Goal: Contribute content: Add original content to the website for others to see

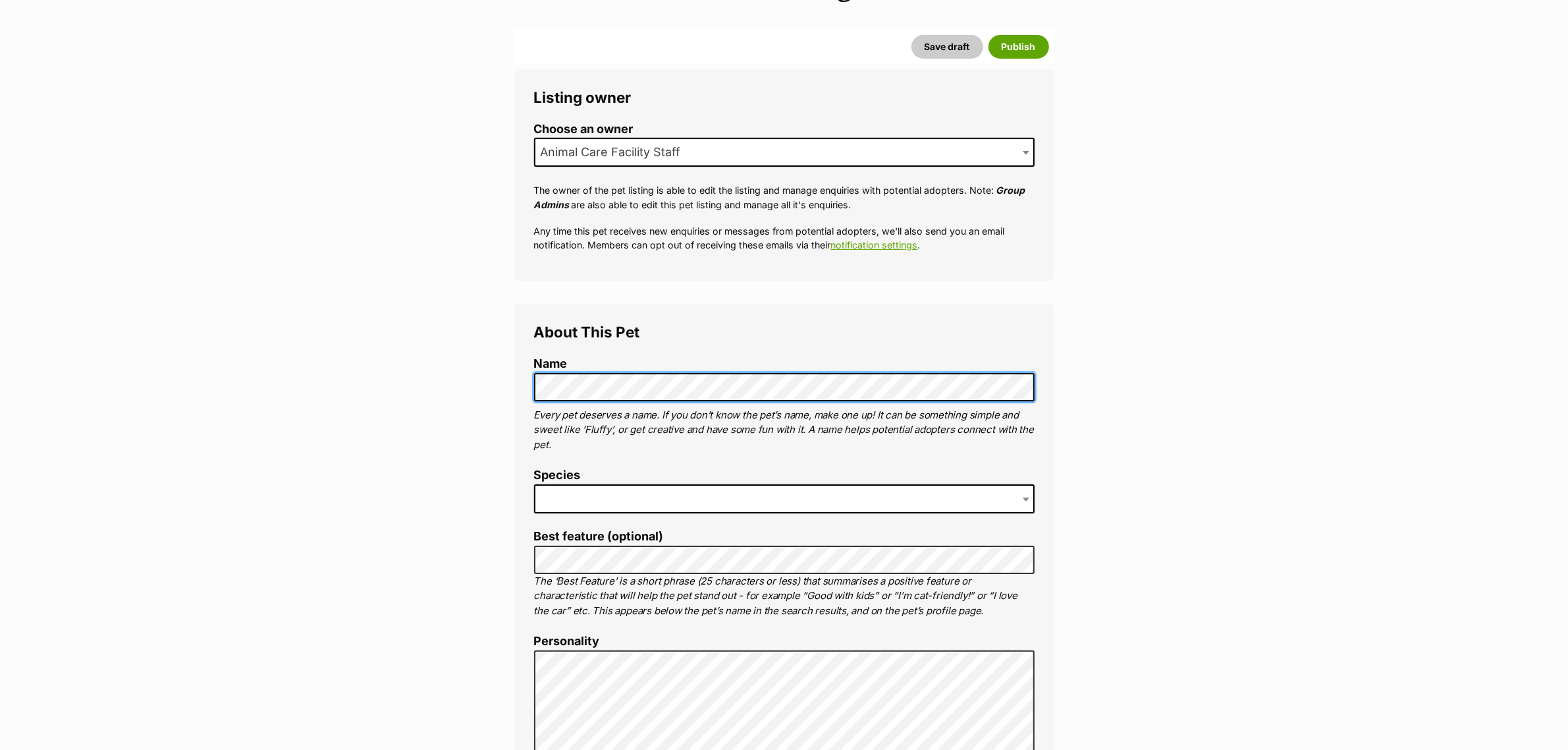
scroll to position [247, 0]
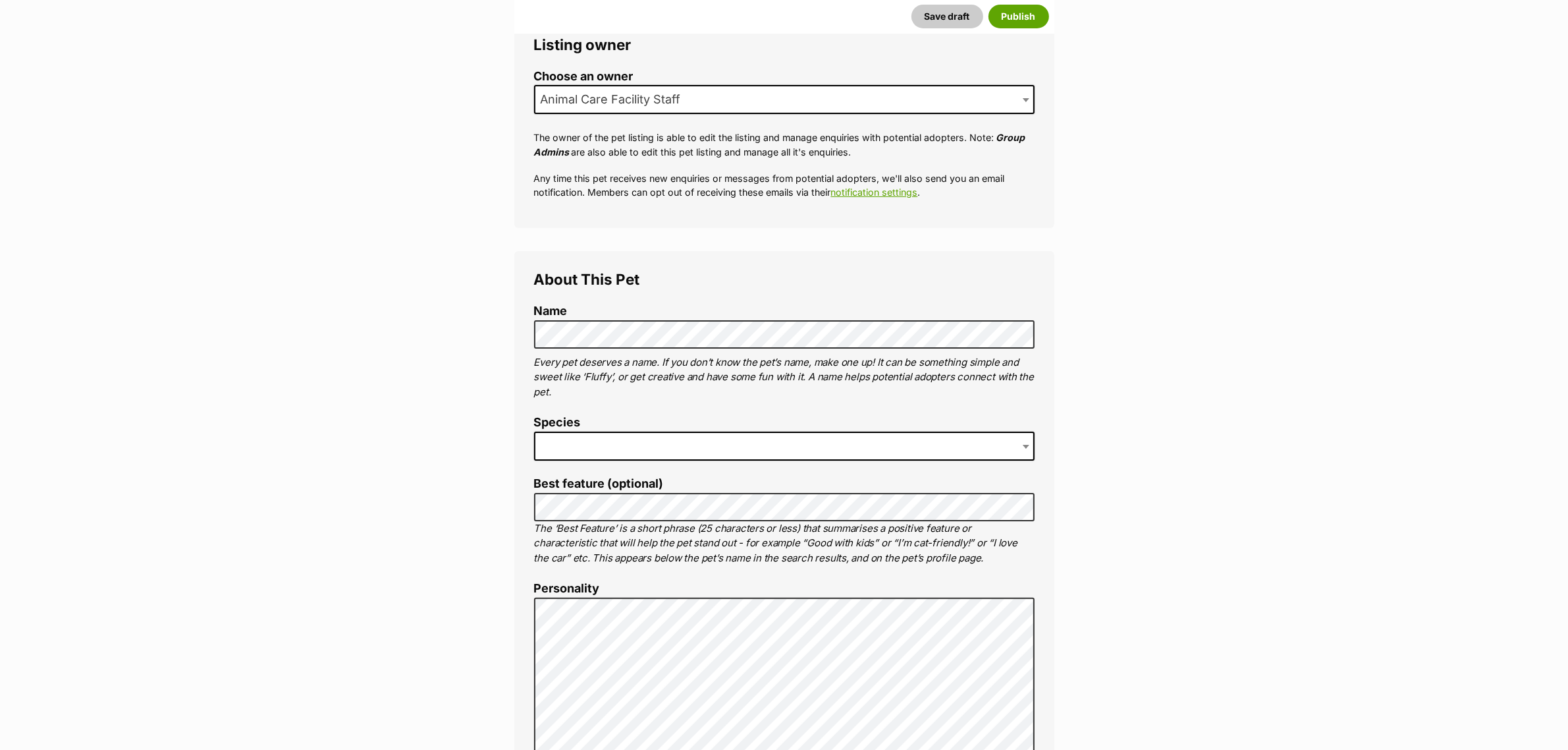
click at [709, 447] on span at bounding box center [784, 446] width 500 height 29
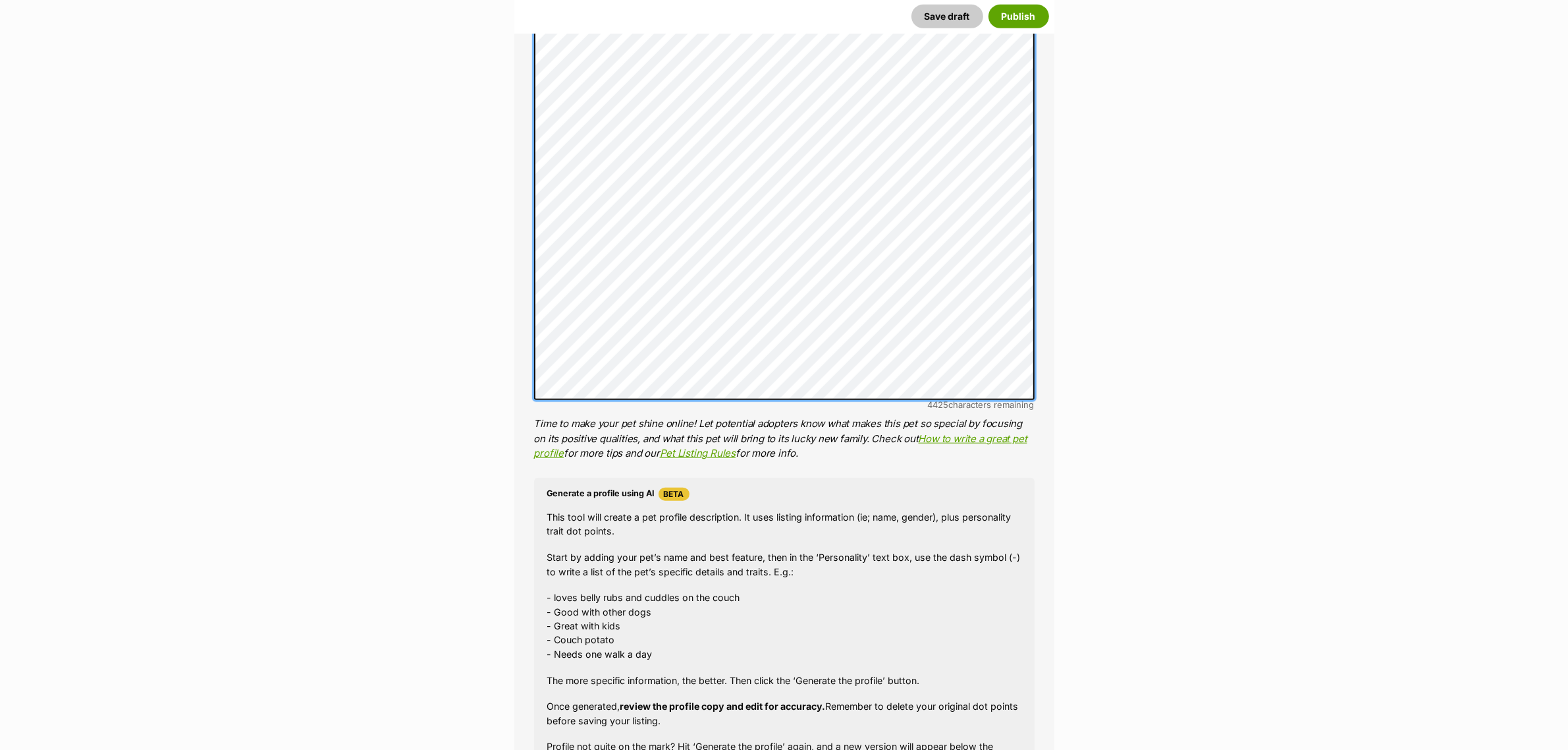
scroll to position [2031, 0]
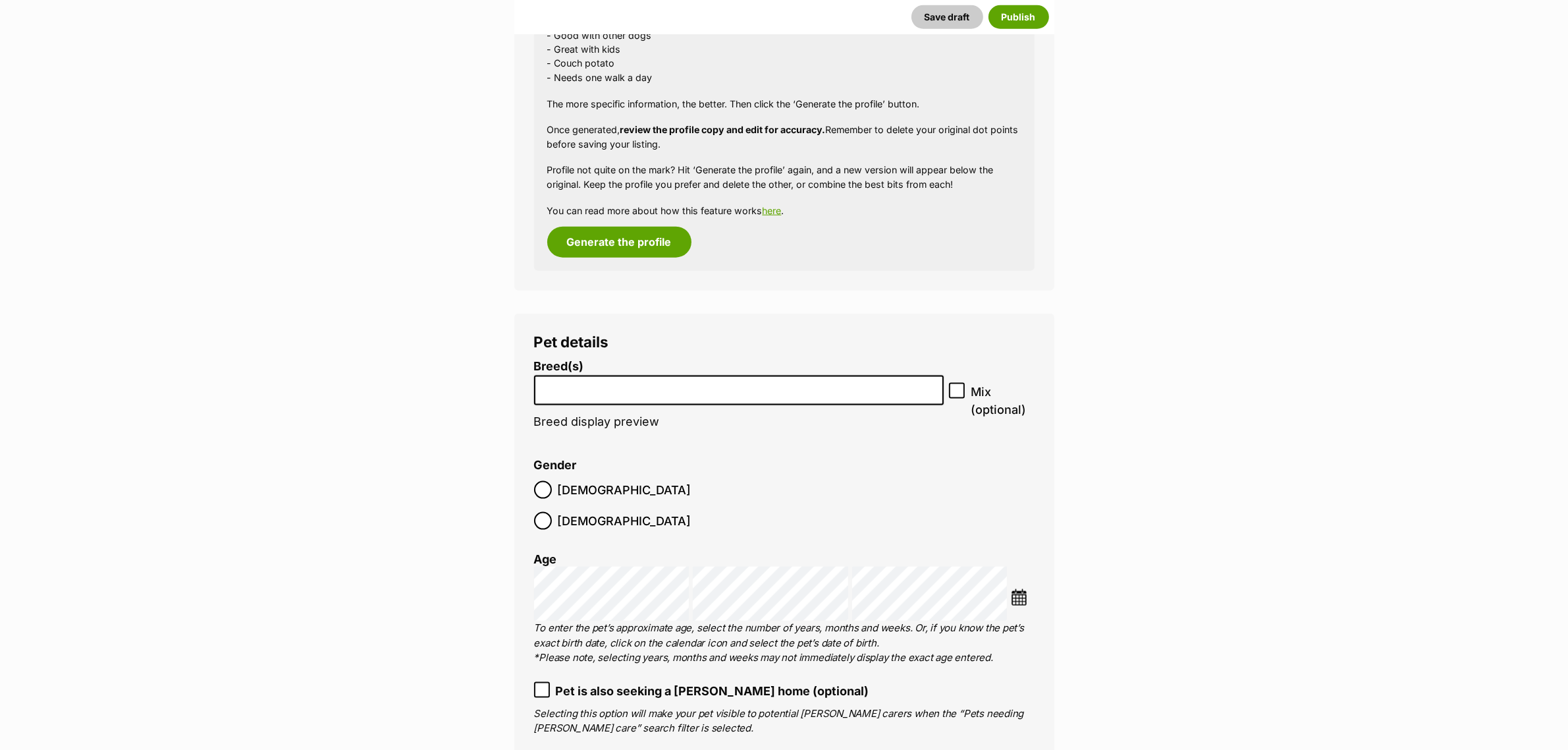
click at [672, 397] on li at bounding box center [739, 390] width 400 height 27
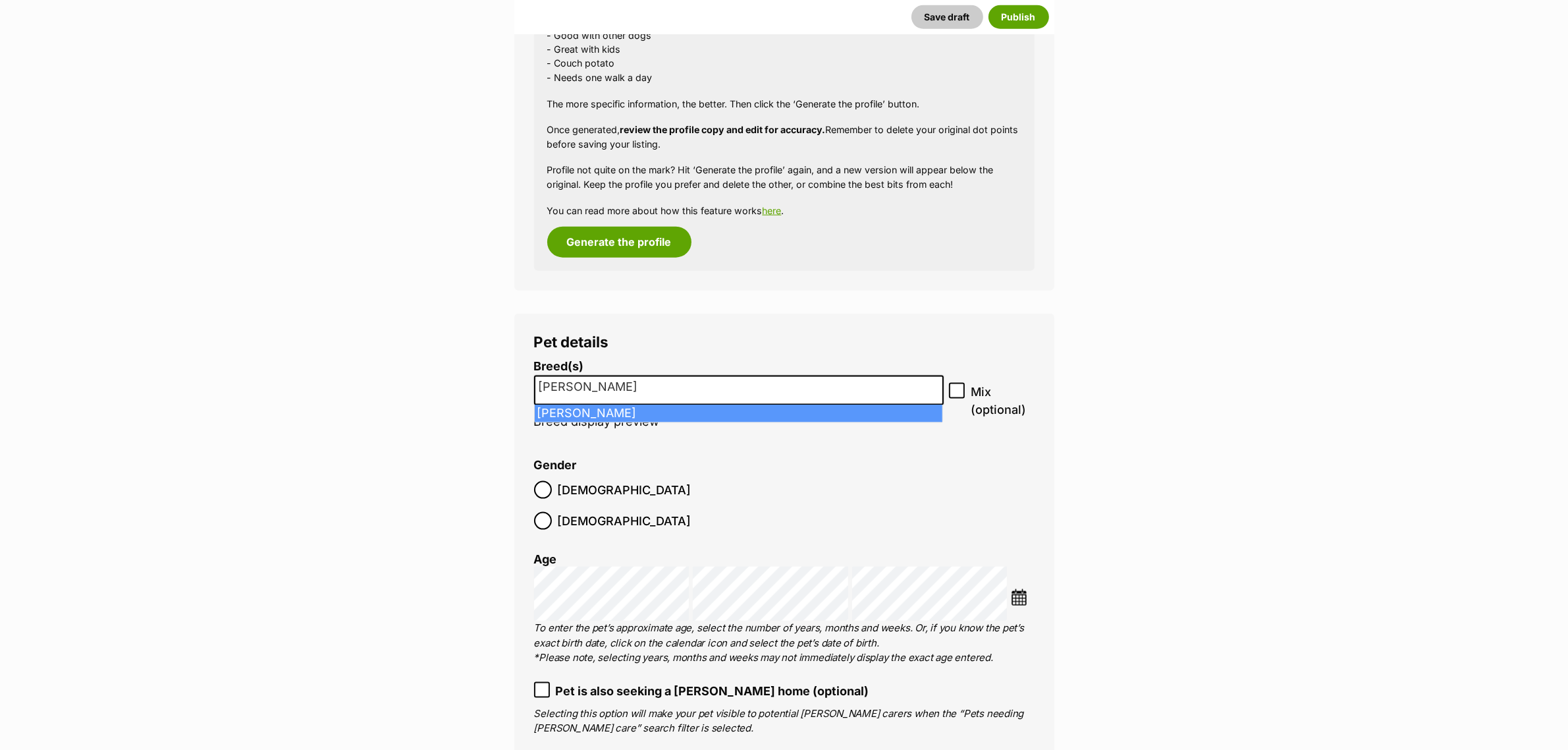
type input "jack r"
select select "118"
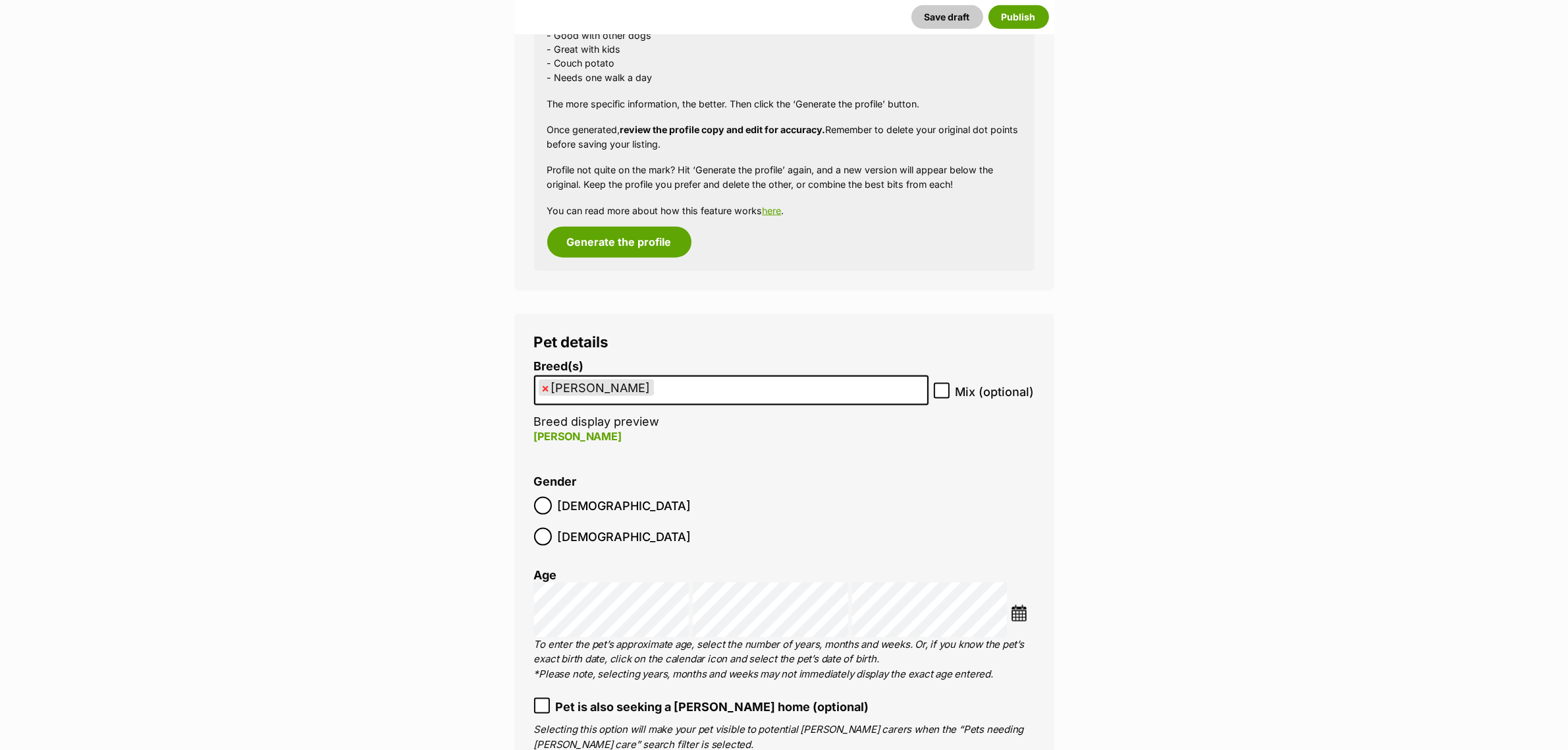
click at [1026, 605] on img at bounding box center [1019, 614] width 17 height 17
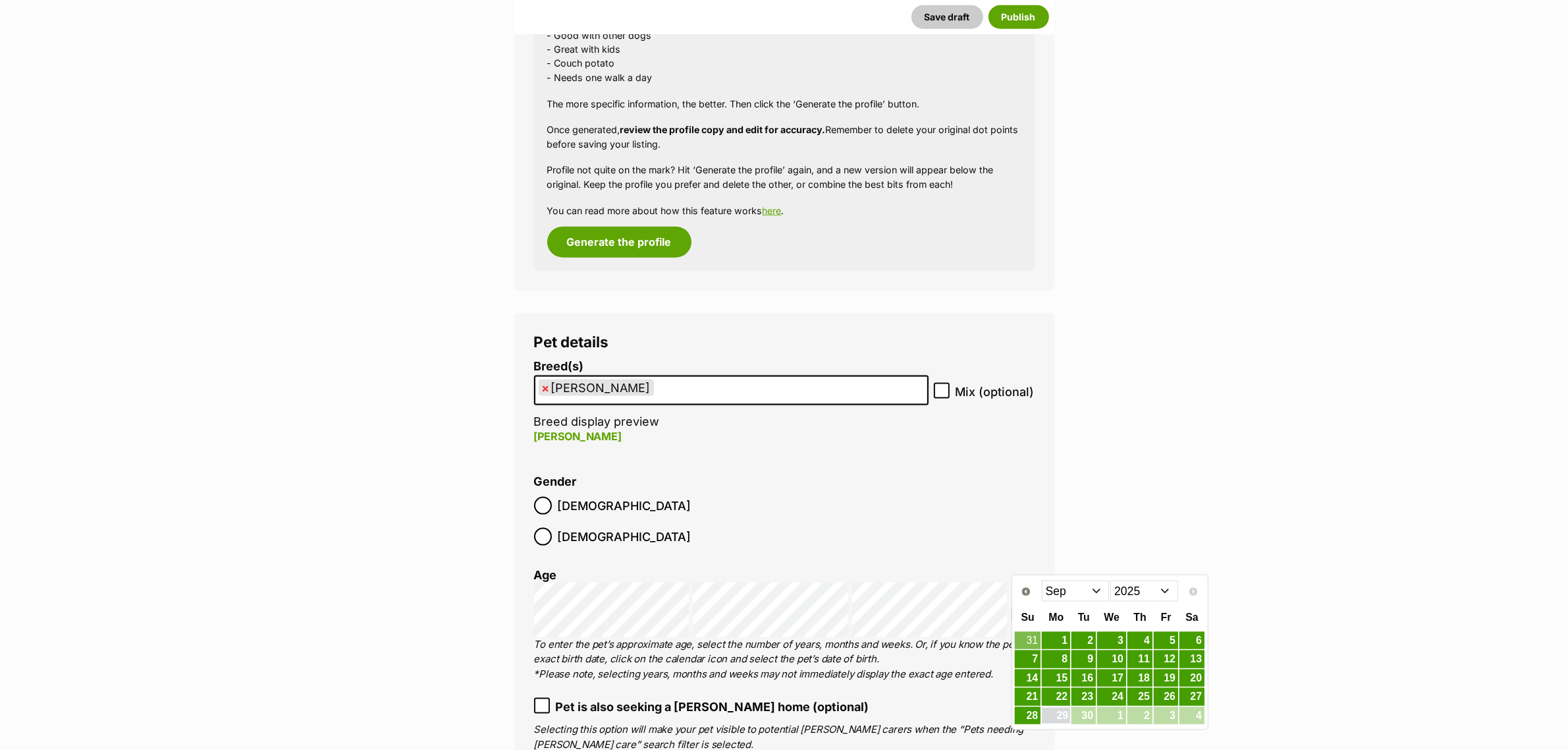
click at [1146, 590] on select "2015 2016 2017 2018 2019 2020 2021 2022 2023 2024 2025" at bounding box center [1144, 591] width 68 height 21
click at [1084, 595] on select "Jan Feb Mar Apr May Jun Jul Aug Sep Oct Nov Dec" at bounding box center [1075, 591] width 68 height 21
drag, startPoint x: 1091, startPoint y: 636, endPoint x: 1159, endPoint y: 523, distance: 131.9
click at [1091, 636] on link "1" at bounding box center [1083, 641] width 24 height 17
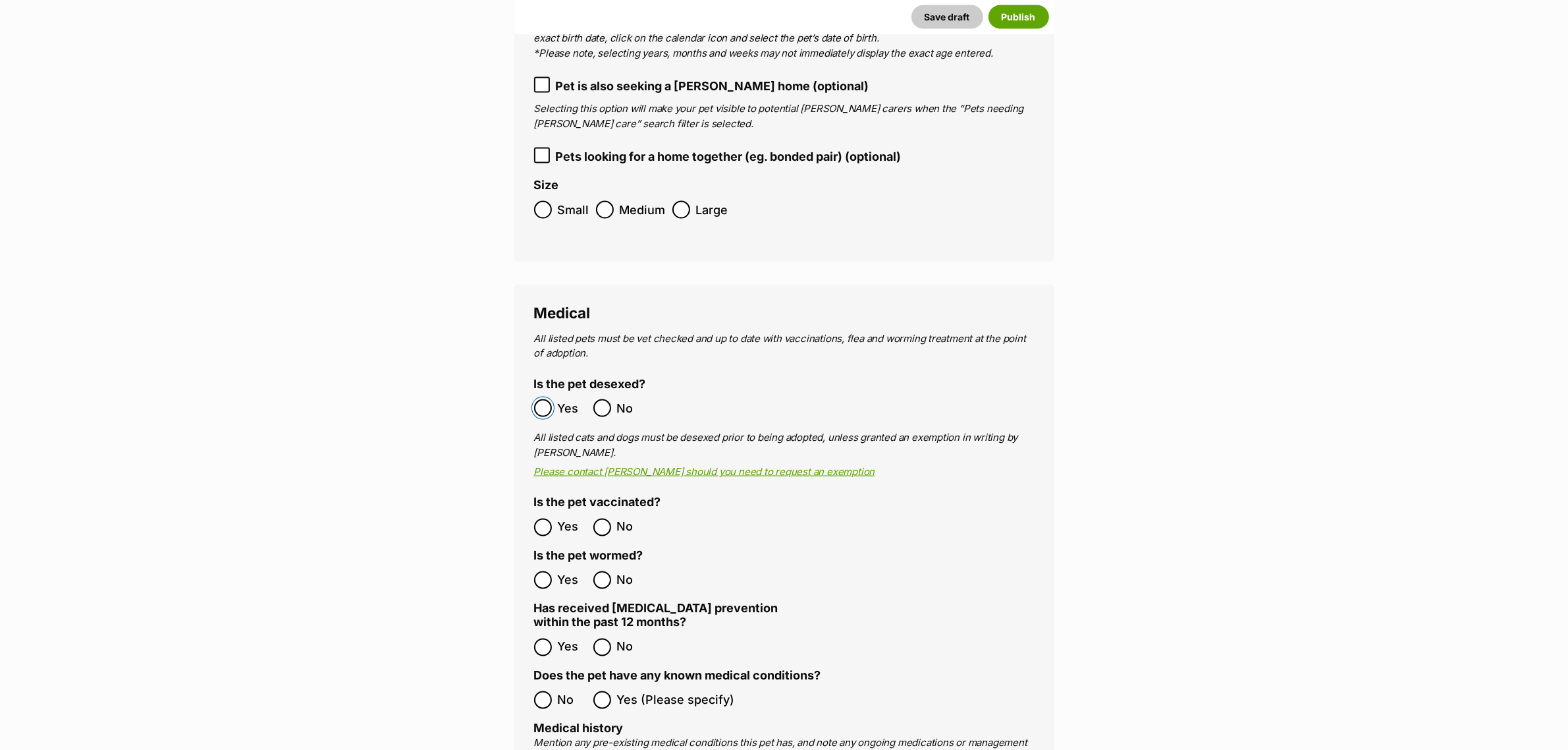
scroll to position [2773, 0]
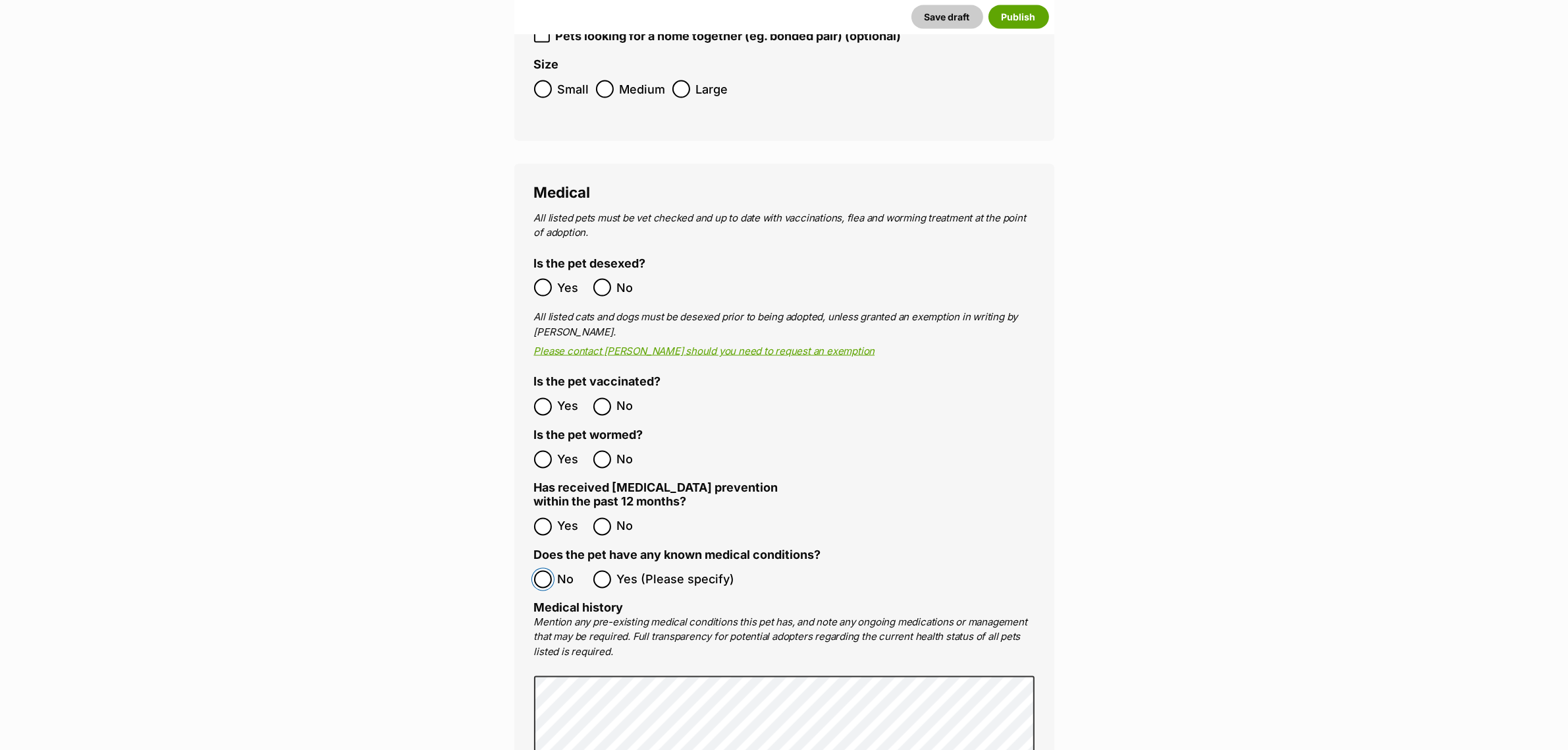
click at [555, 571] on label "No" at bounding box center [560, 580] width 52 height 18
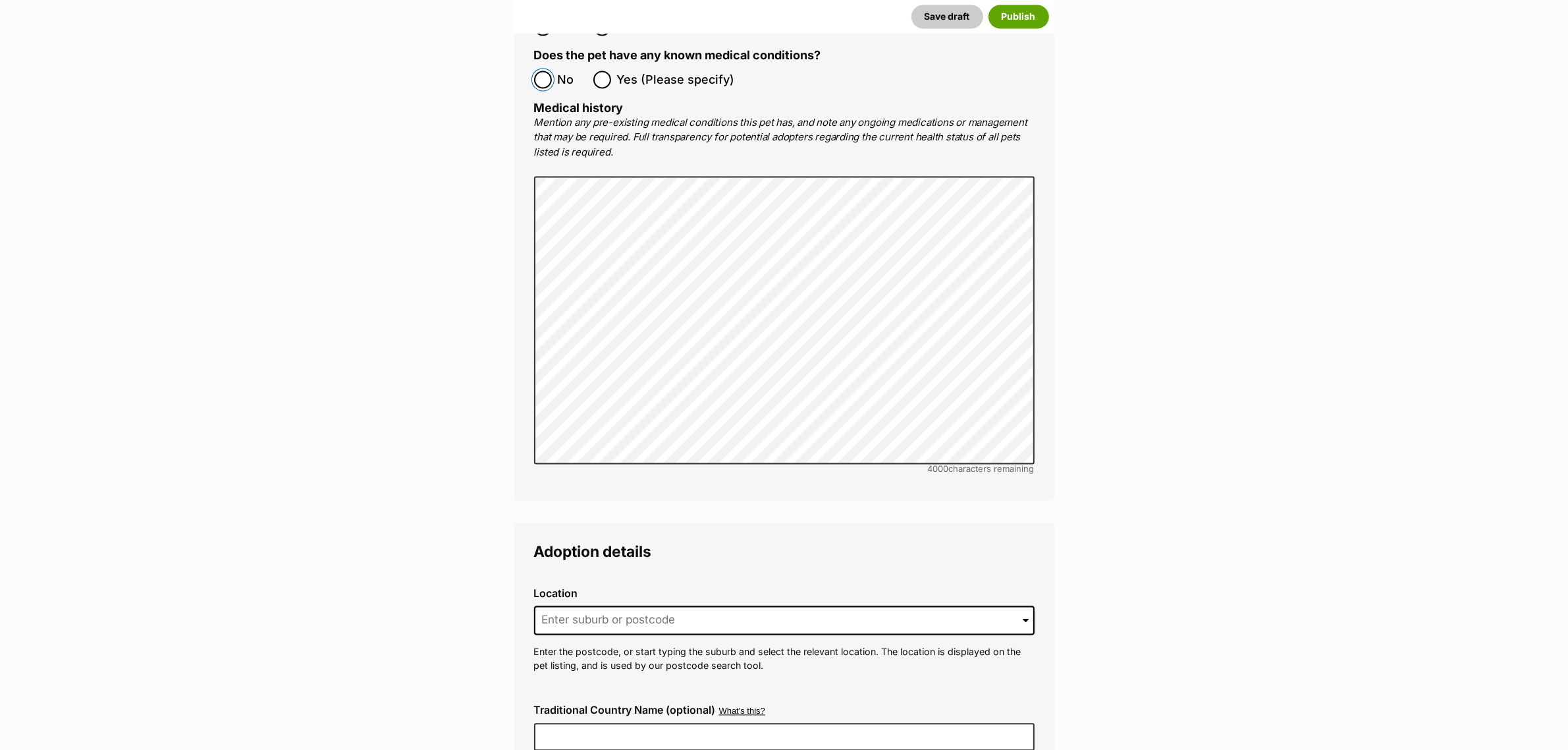
scroll to position [3349, 0]
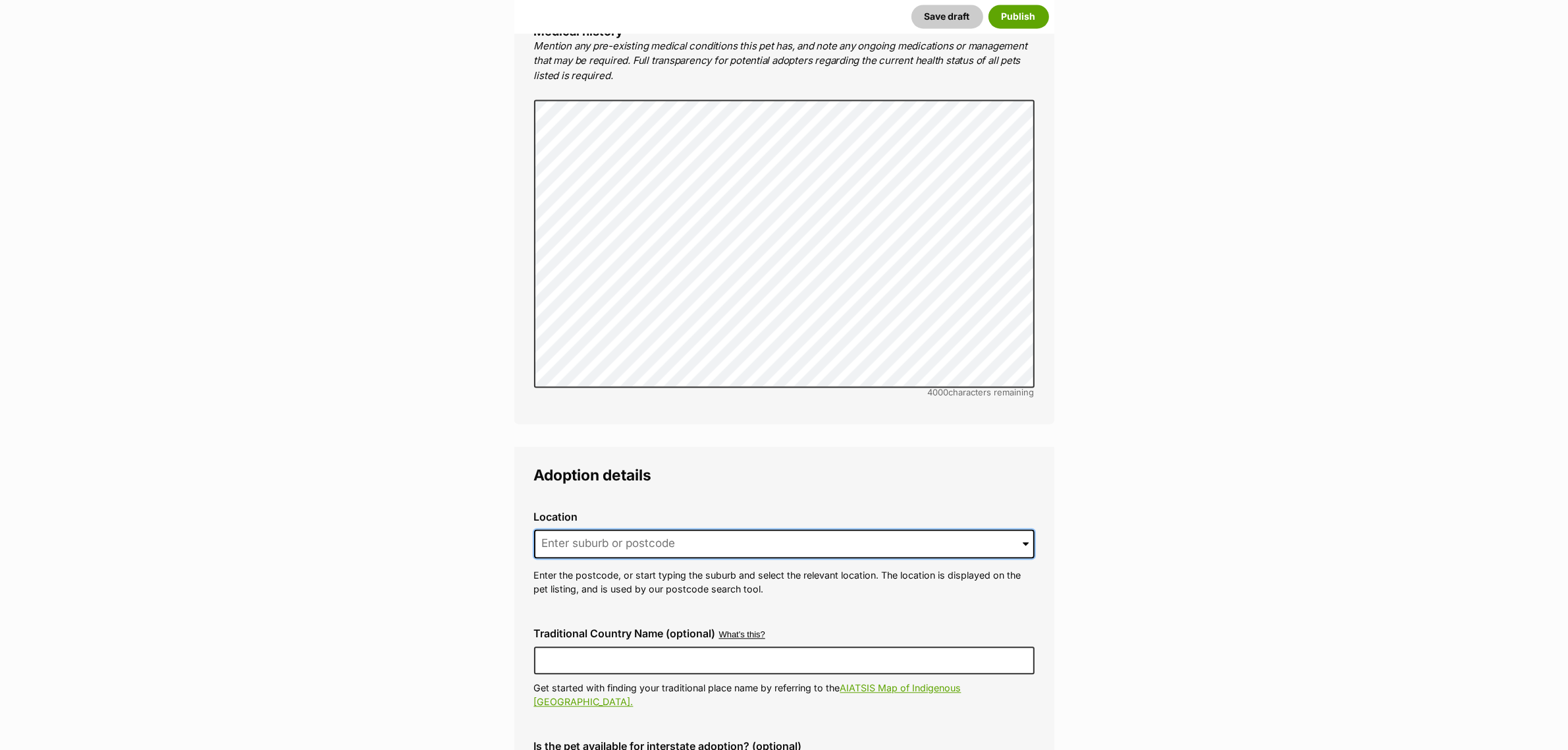
click at [669, 529] on input at bounding box center [784, 544] width 500 height 29
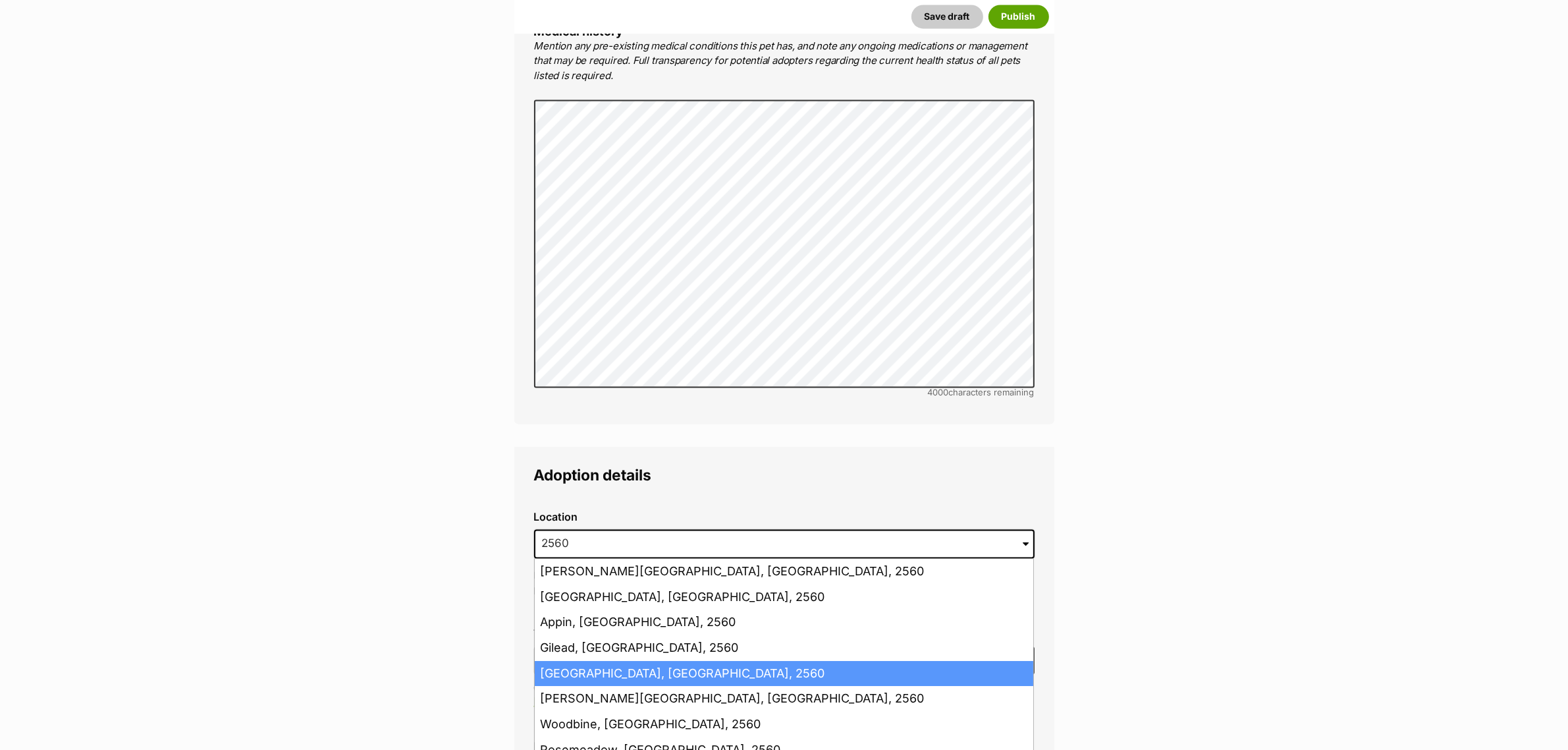
click at [608, 661] on li "Campbelltown, New South Wales, 2560" at bounding box center [784, 673] width 499 height 26
type input "Campbelltown, New South Wales, 2560"
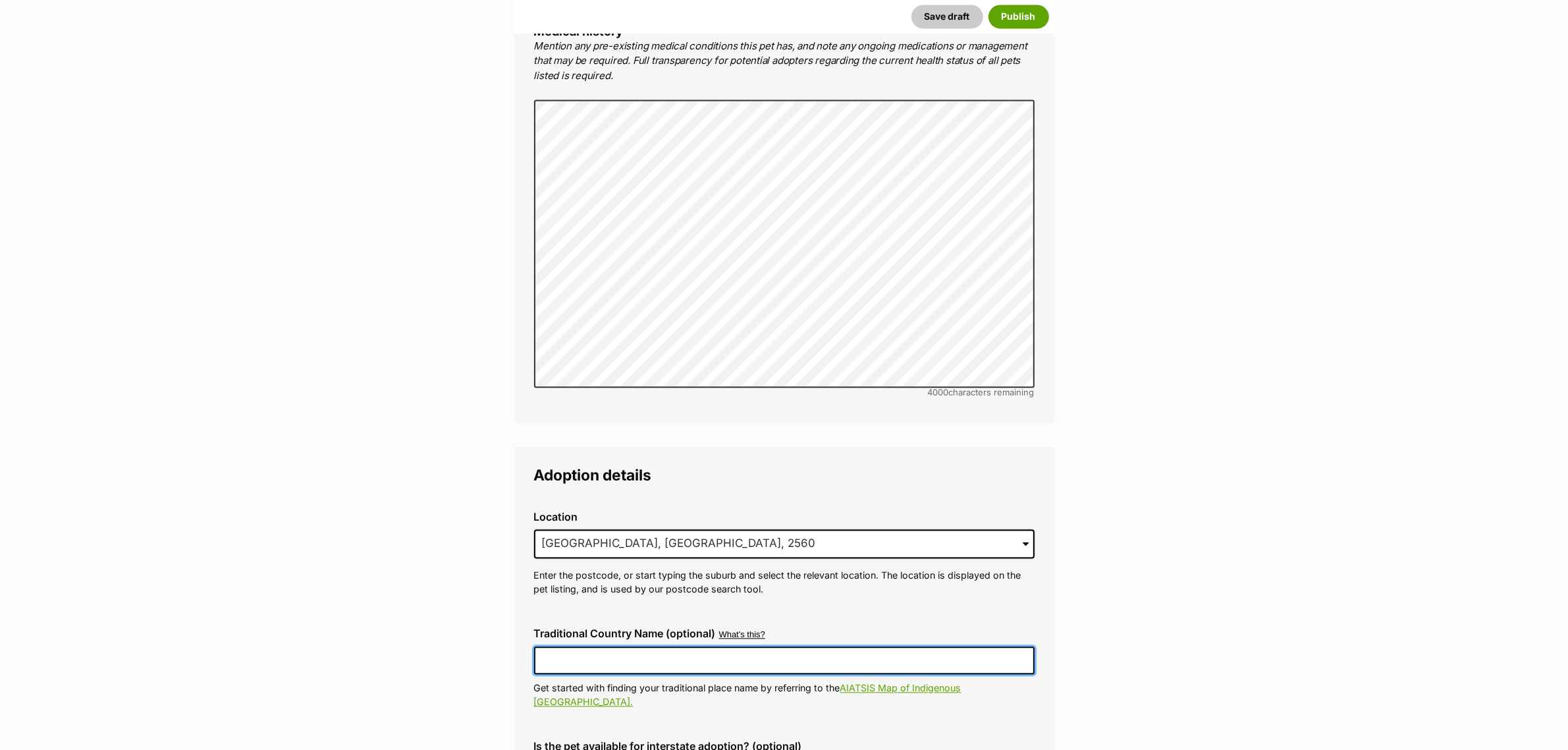
click at [577, 647] on input "Traditional Country Name (optional)" at bounding box center [784, 660] width 500 height 28
type input "Dharawal"
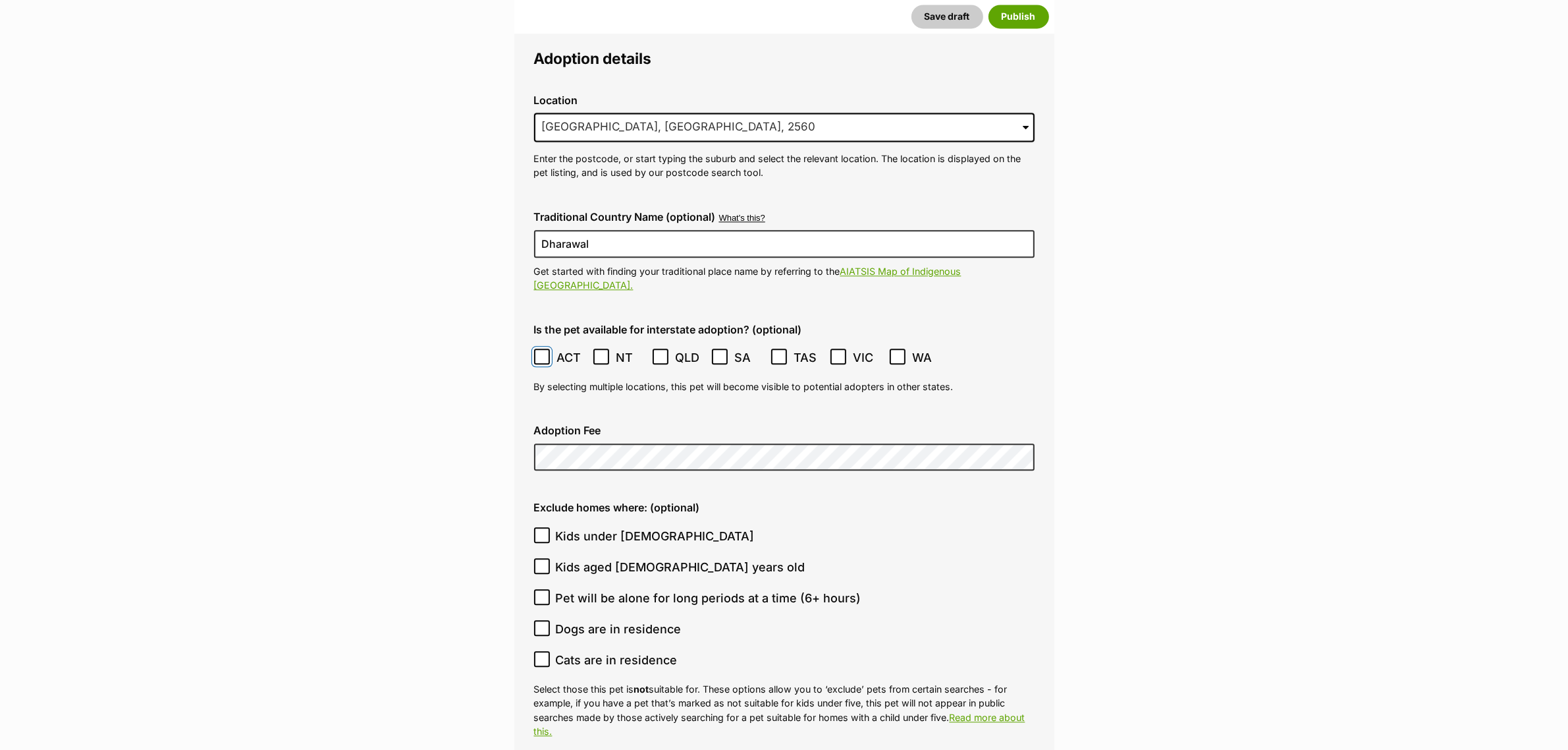
scroll to position [3844, 0]
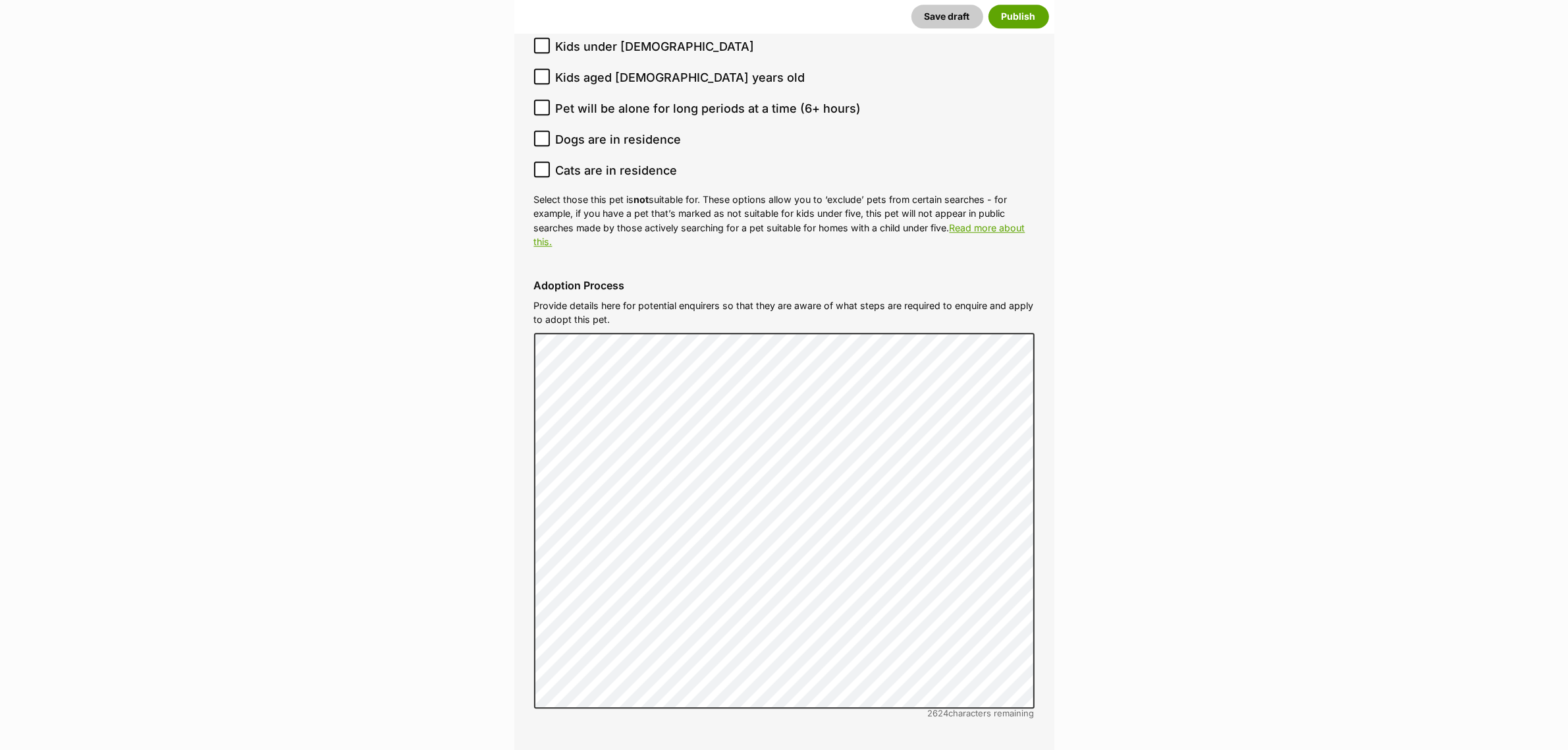
scroll to position [4503, 0]
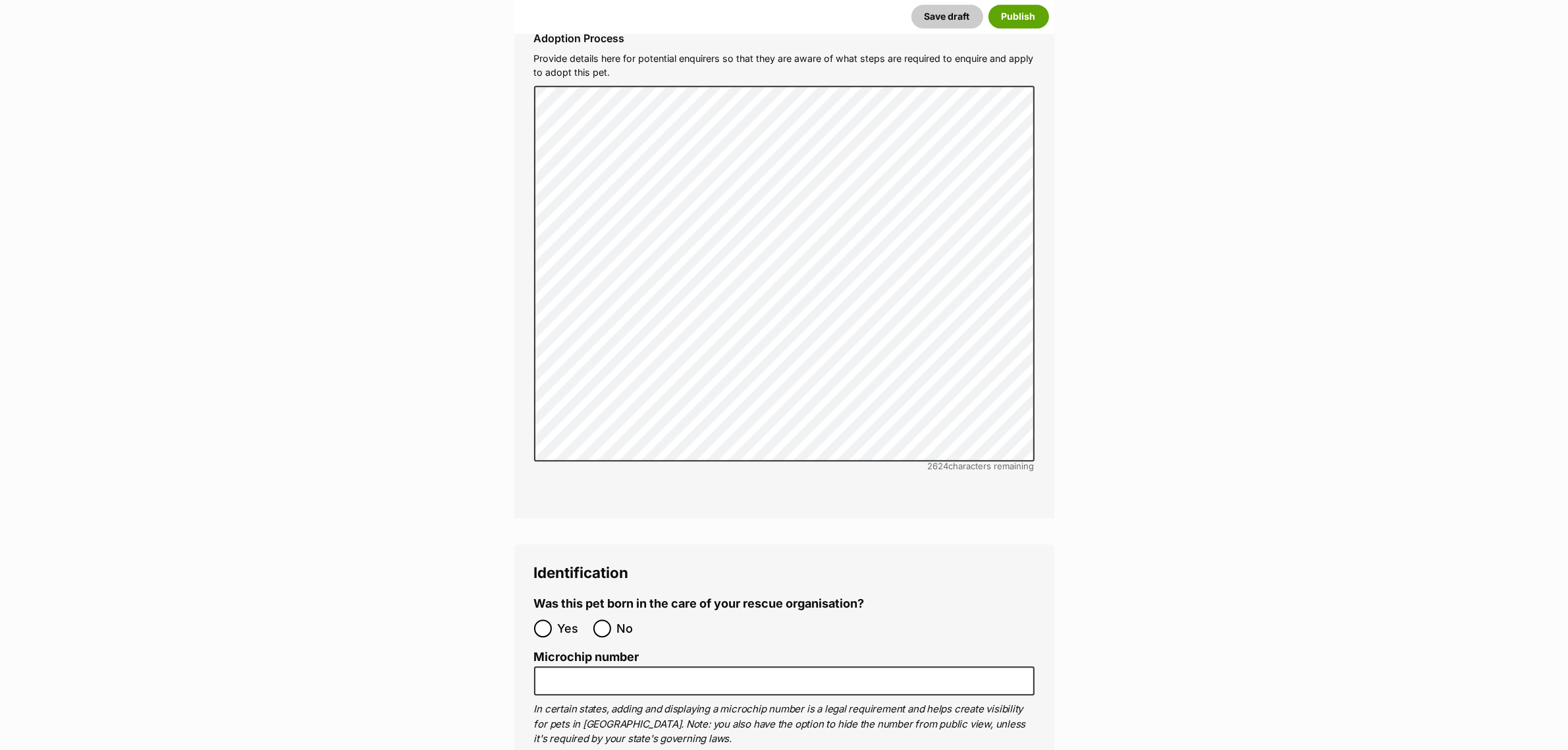
click at [590, 613] on ol "Yes No" at bounding box center [659, 628] width 250 height 31
click at [601, 620] on input "No" at bounding box center [602, 629] width 18 height 18
radio input "true"
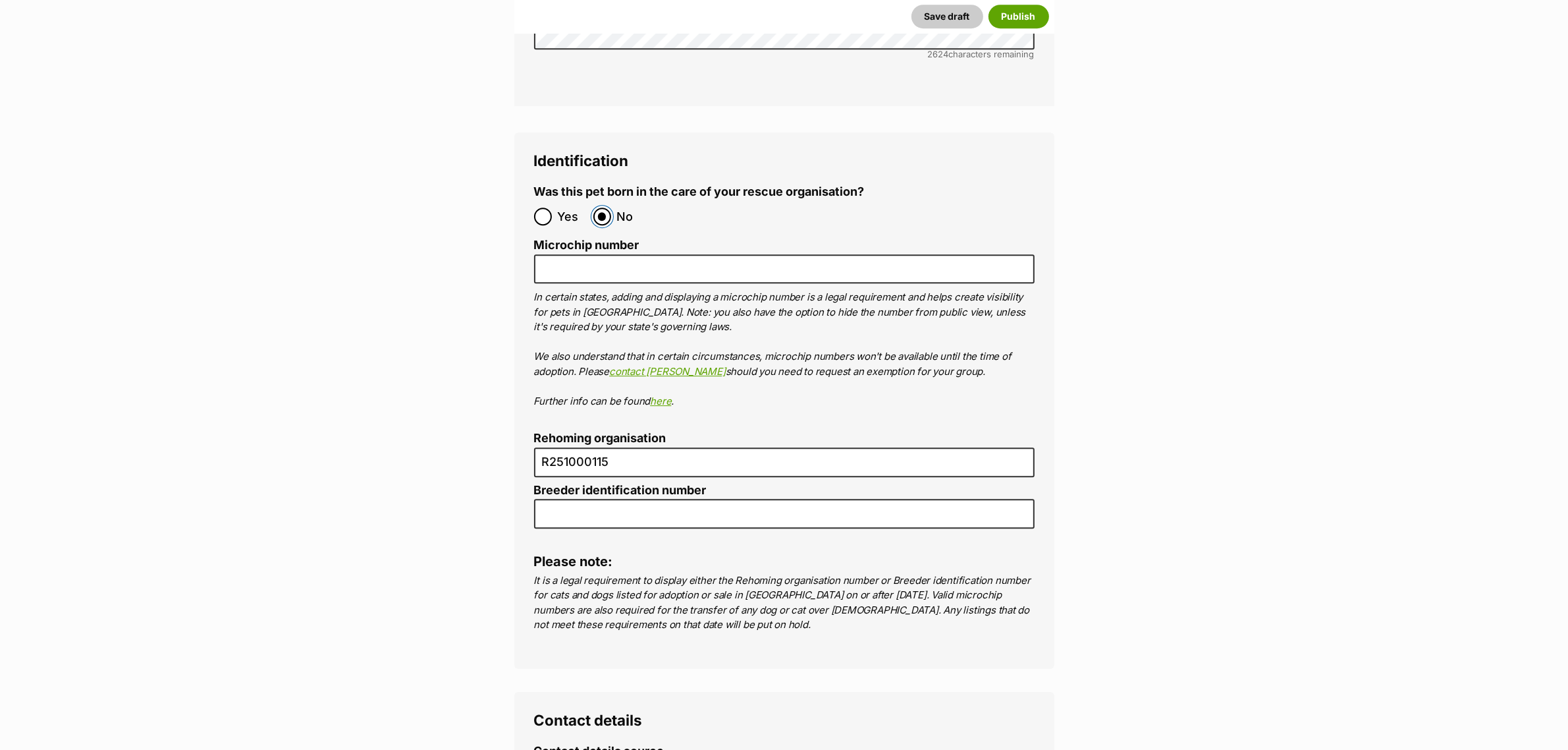
scroll to position [5409, 0]
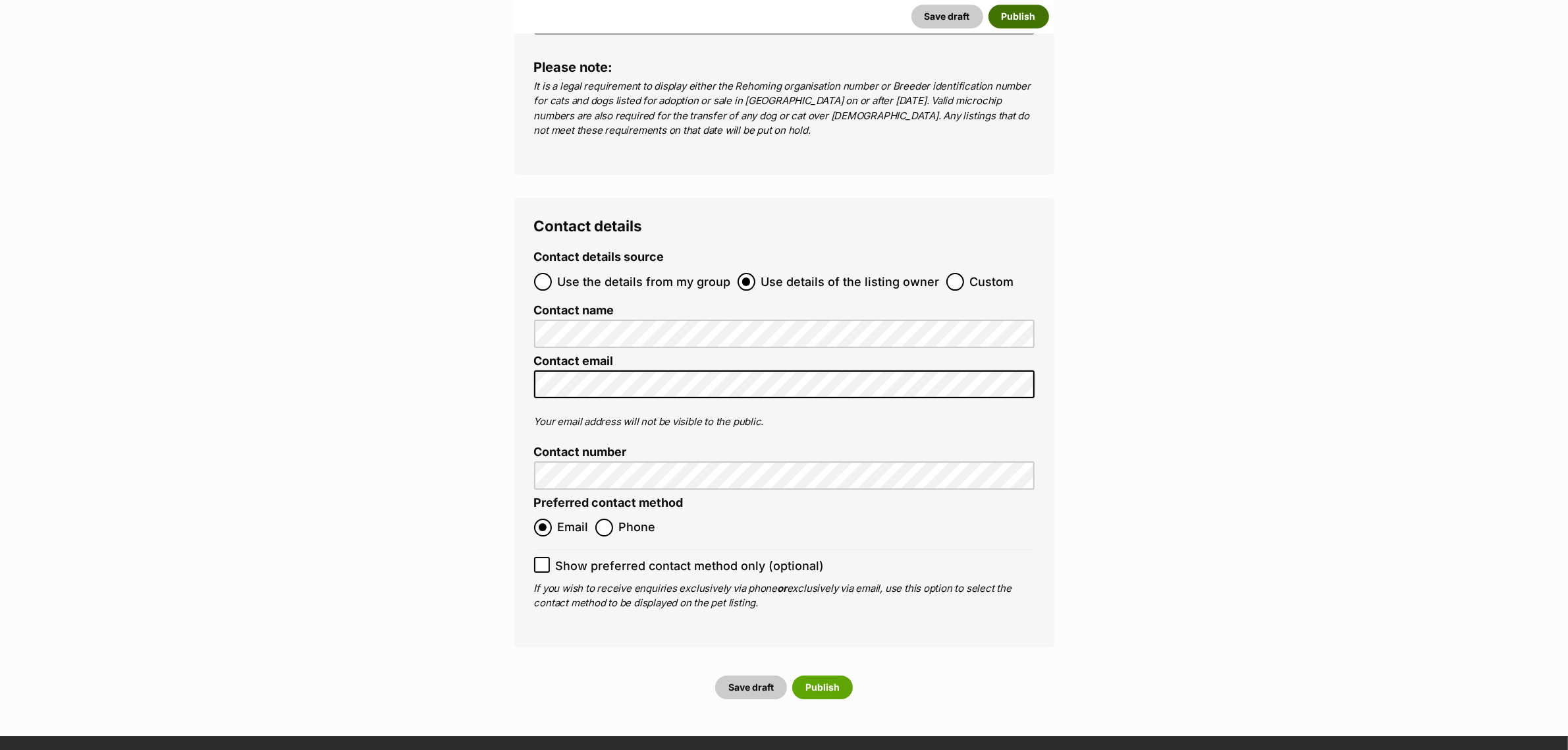
click at [1015, 14] on button "Publish" at bounding box center [1019, 17] width 61 height 23
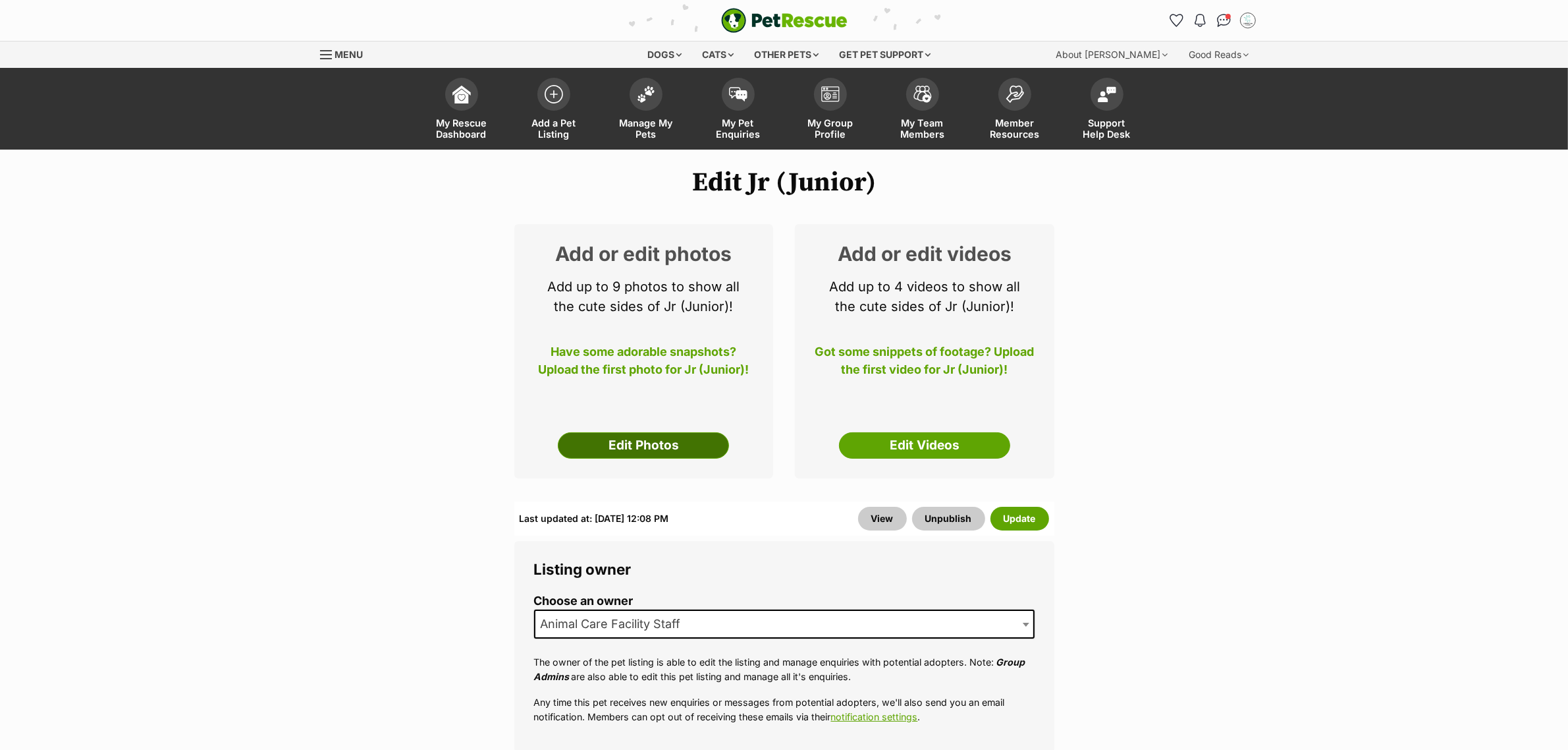
click at [650, 440] on link "Edit Photos" at bounding box center [643, 445] width 172 height 26
click at [1009, 513] on button "Update" at bounding box center [1020, 518] width 59 height 23
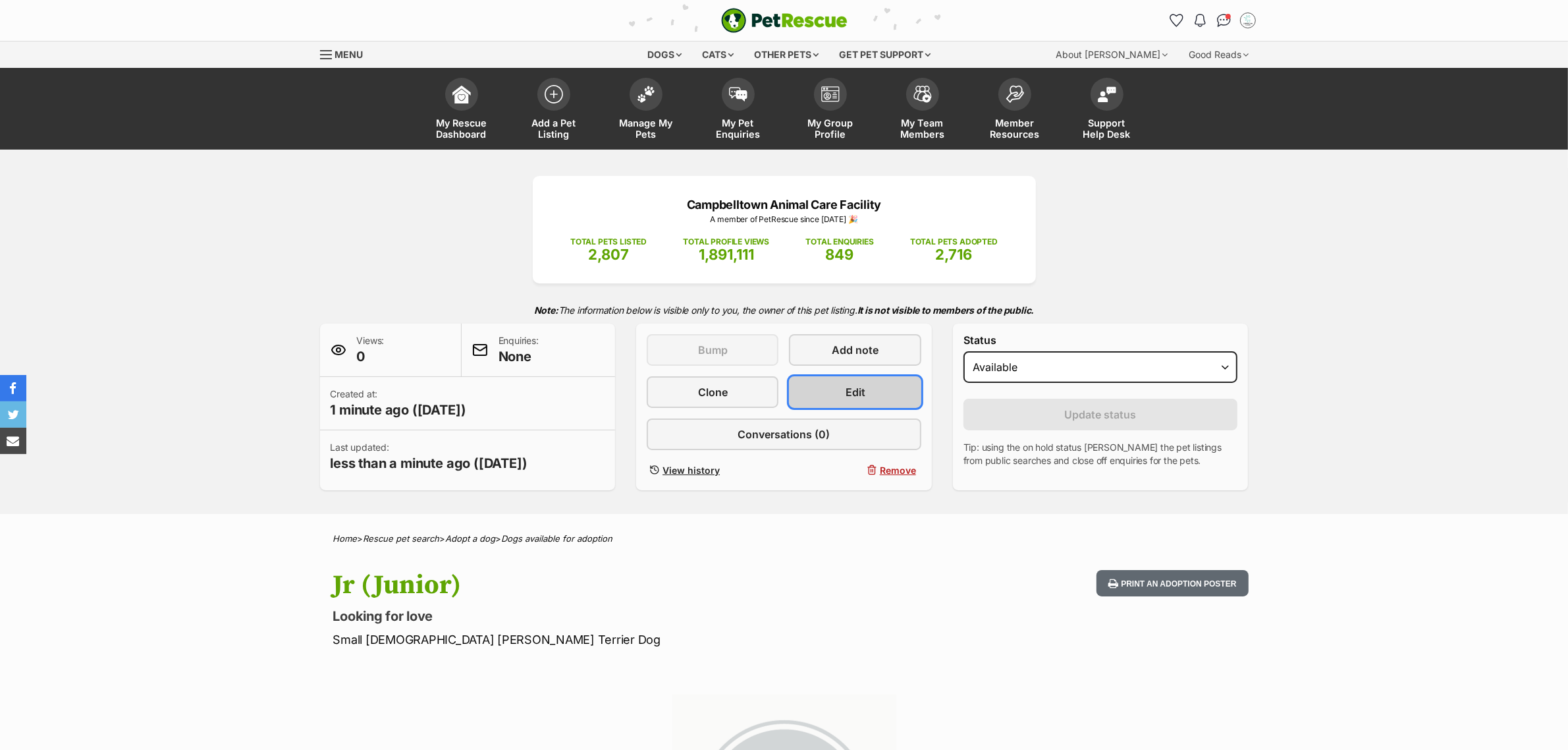
click at [834, 396] on link "Edit" at bounding box center [854, 392] width 132 height 32
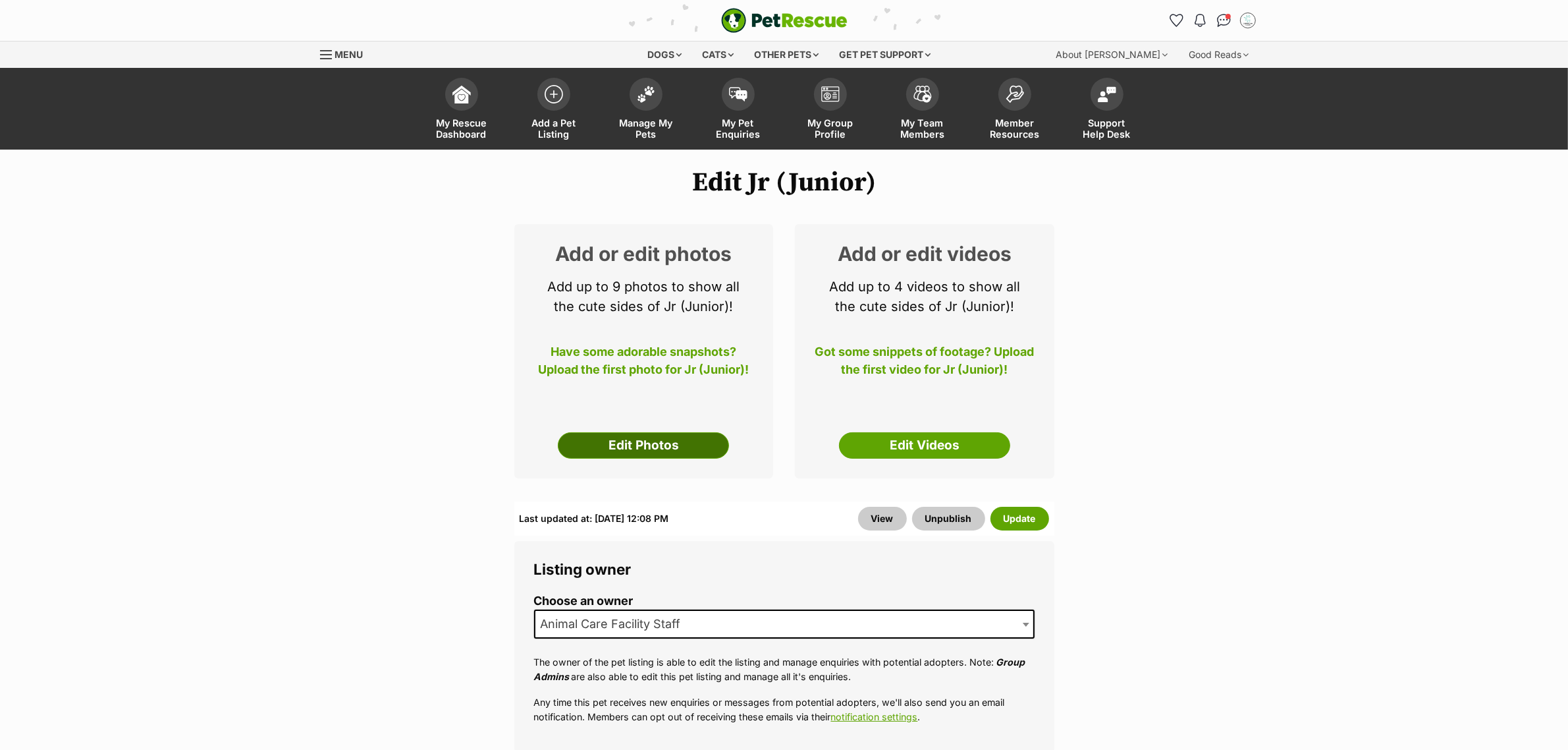
click at [665, 452] on link "Edit Photos" at bounding box center [643, 445] width 172 height 26
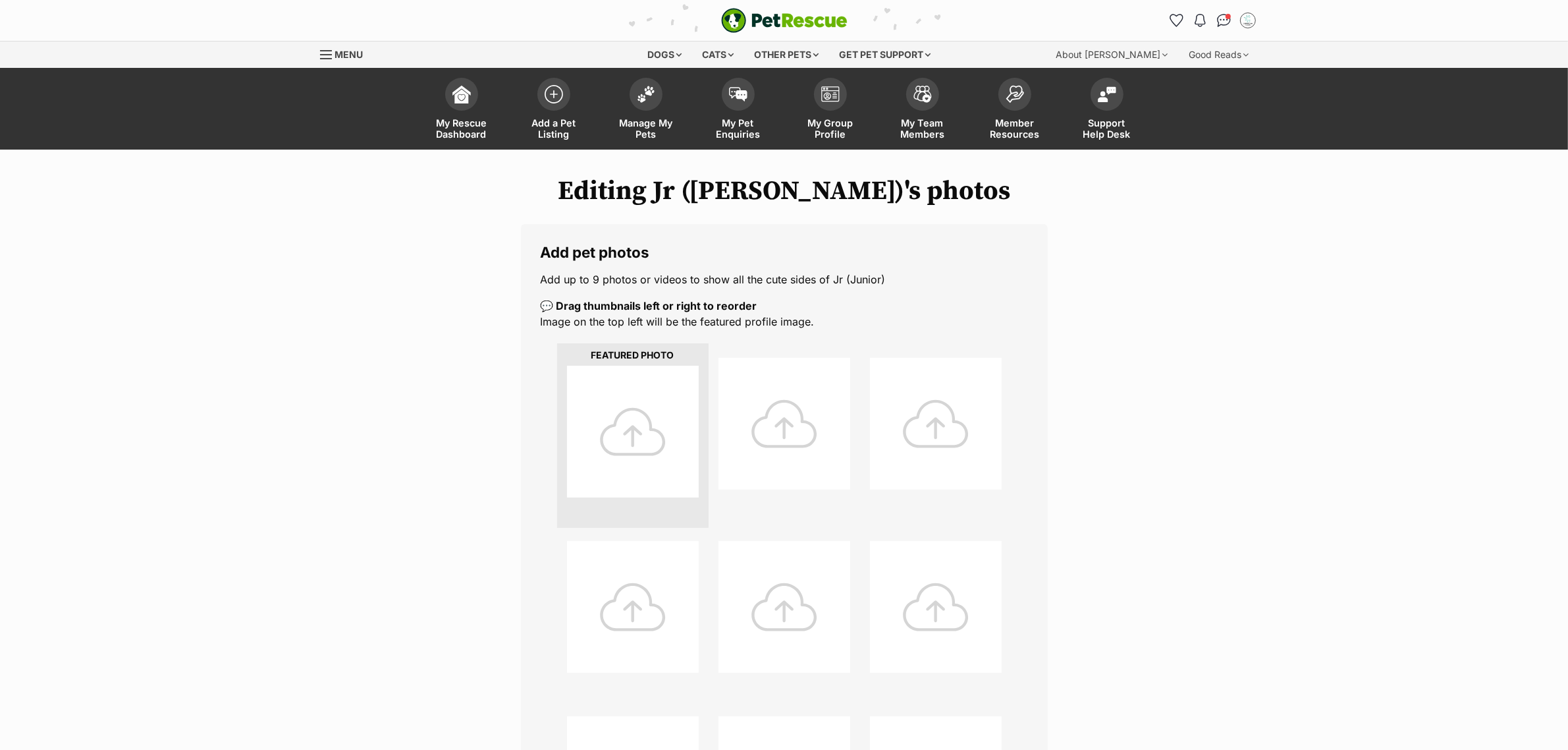
click at [639, 437] on div at bounding box center [632, 432] width 132 height 132
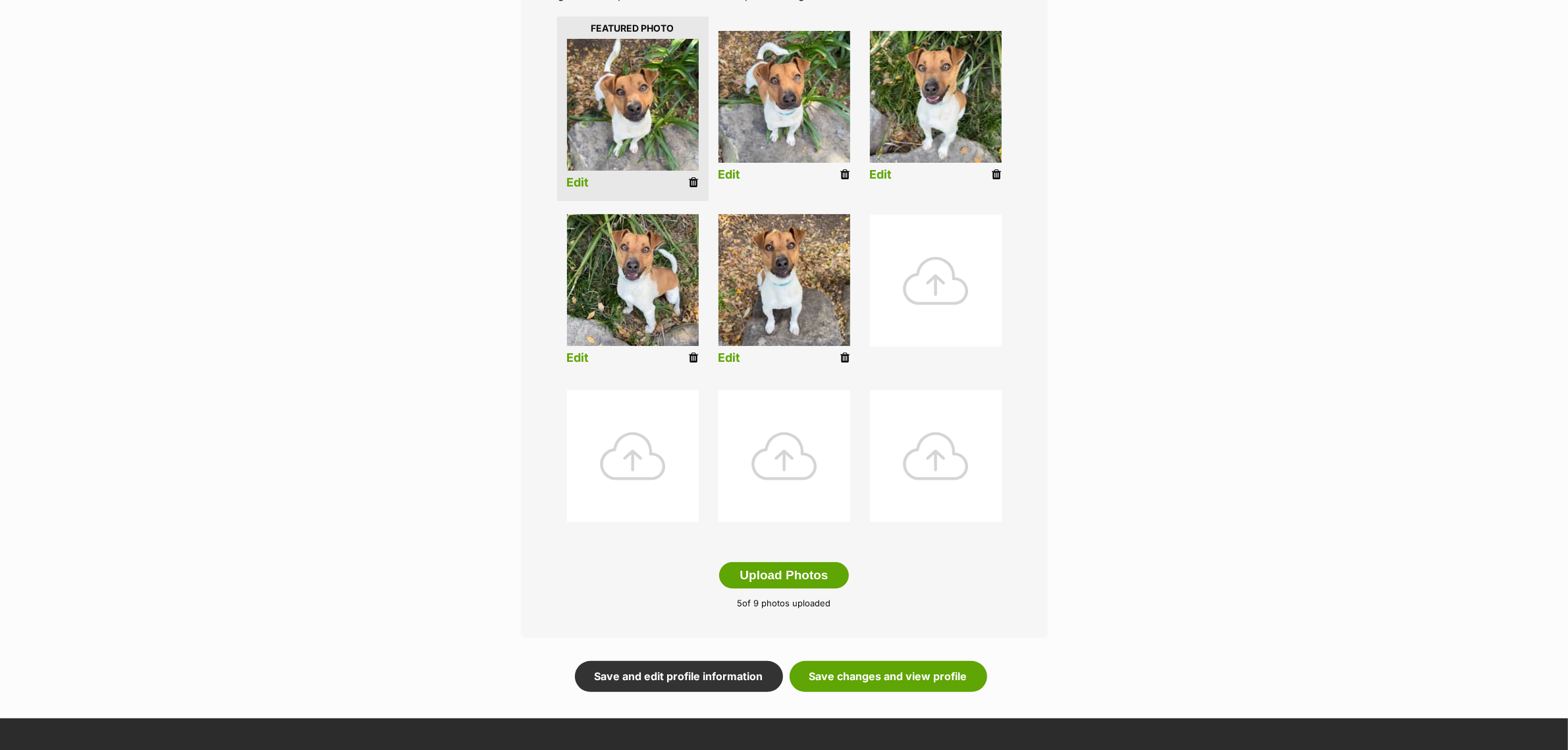
scroll to position [412, 0]
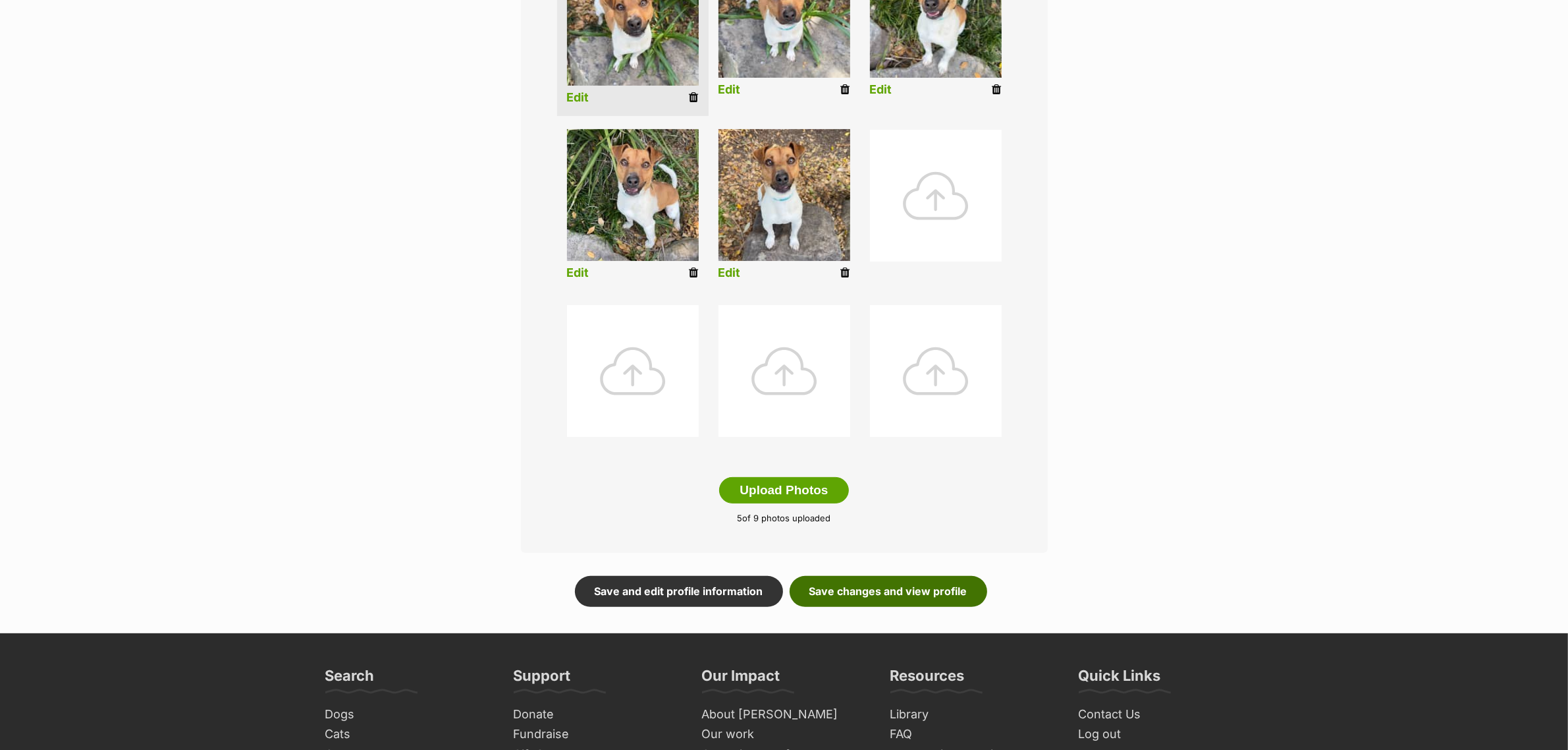
click at [892, 585] on link "Save changes and view profile" at bounding box center [888, 591] width 198 height 30
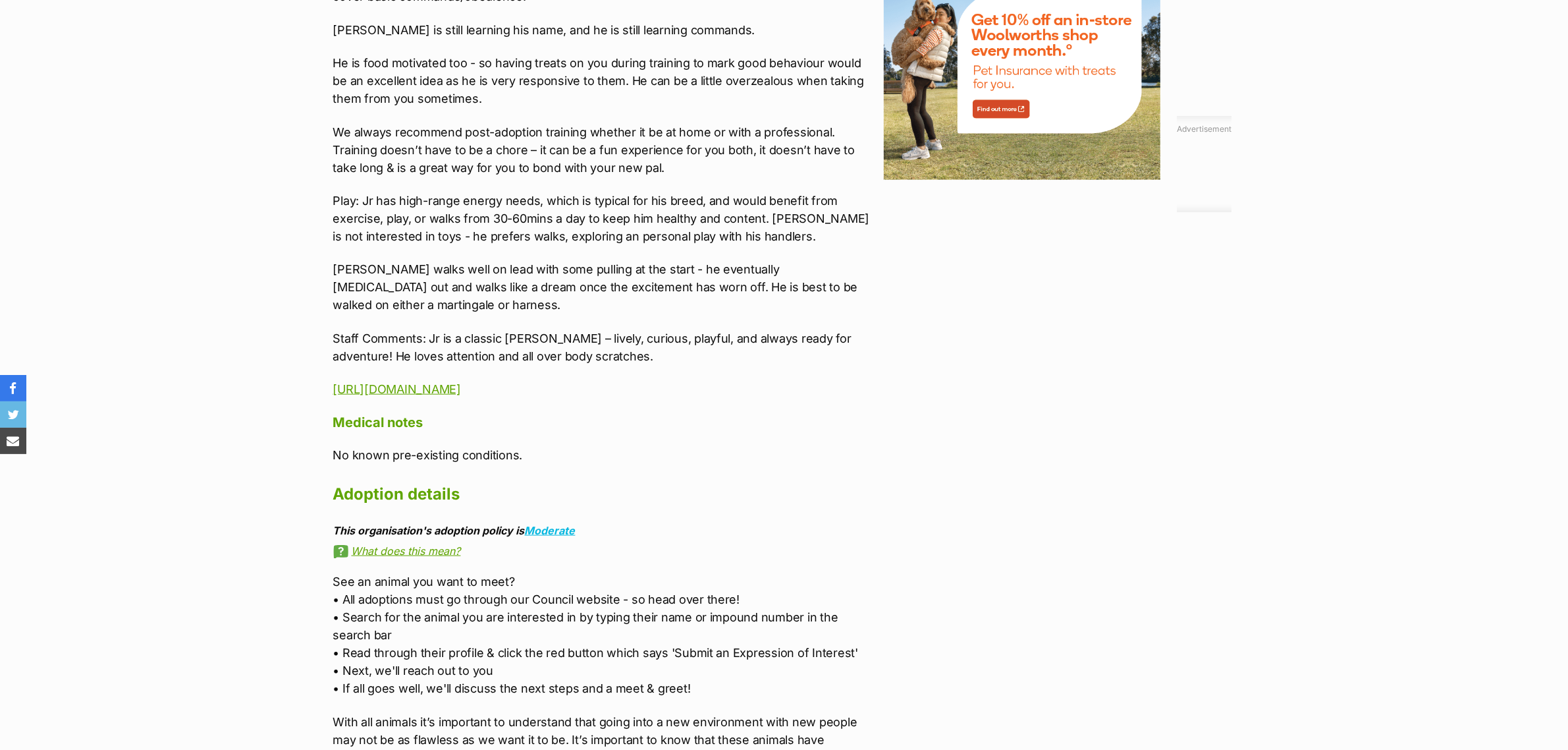
drag, startPoint x: 334, startPoint y: 90, endPoint x: 867, endPoint y: 363, distance: 598.8
copy div "Requirements: Experienced owners/breed experience Must meet all family members …"
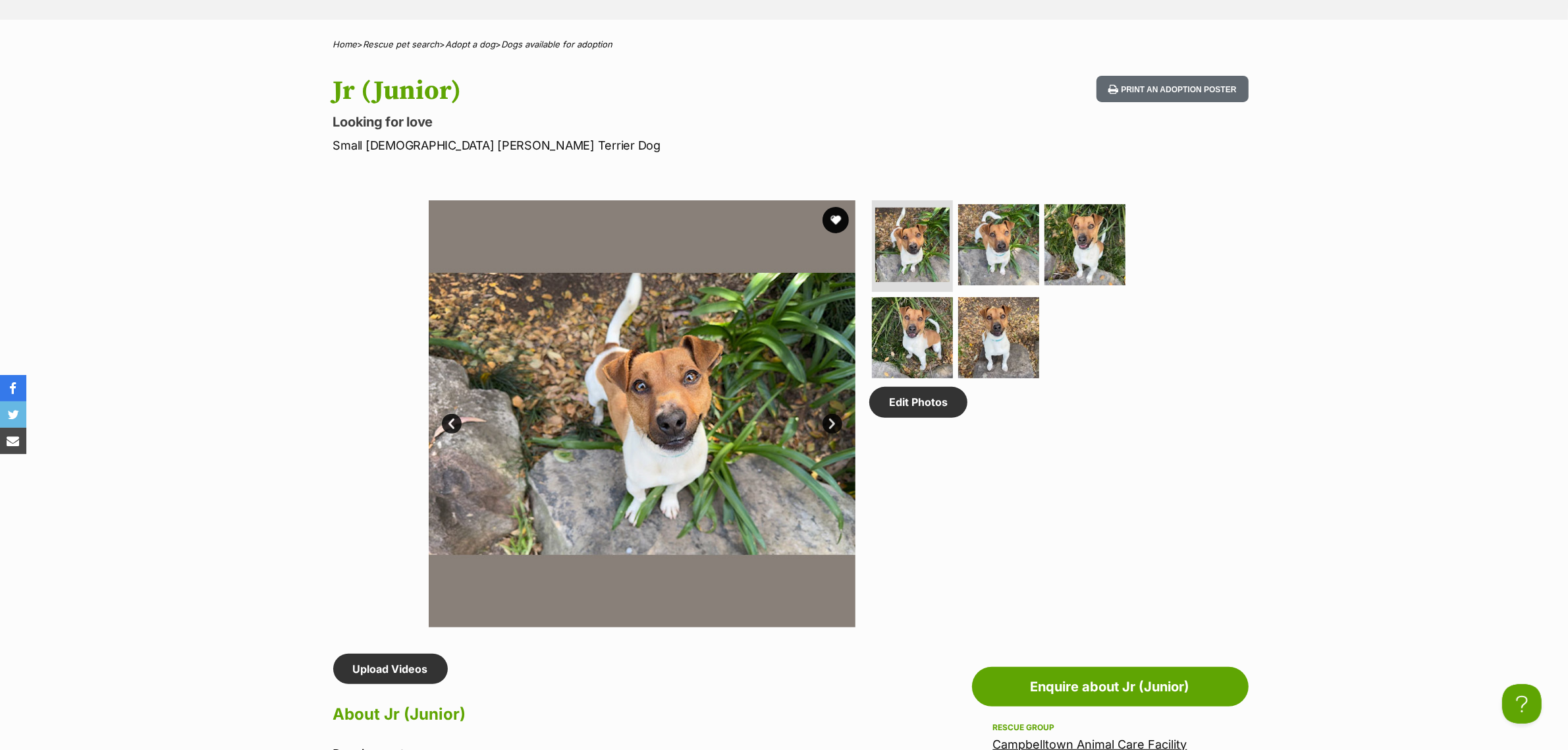
scroll to position [82, 0]
